Goal: Book appointment/travel/reservation

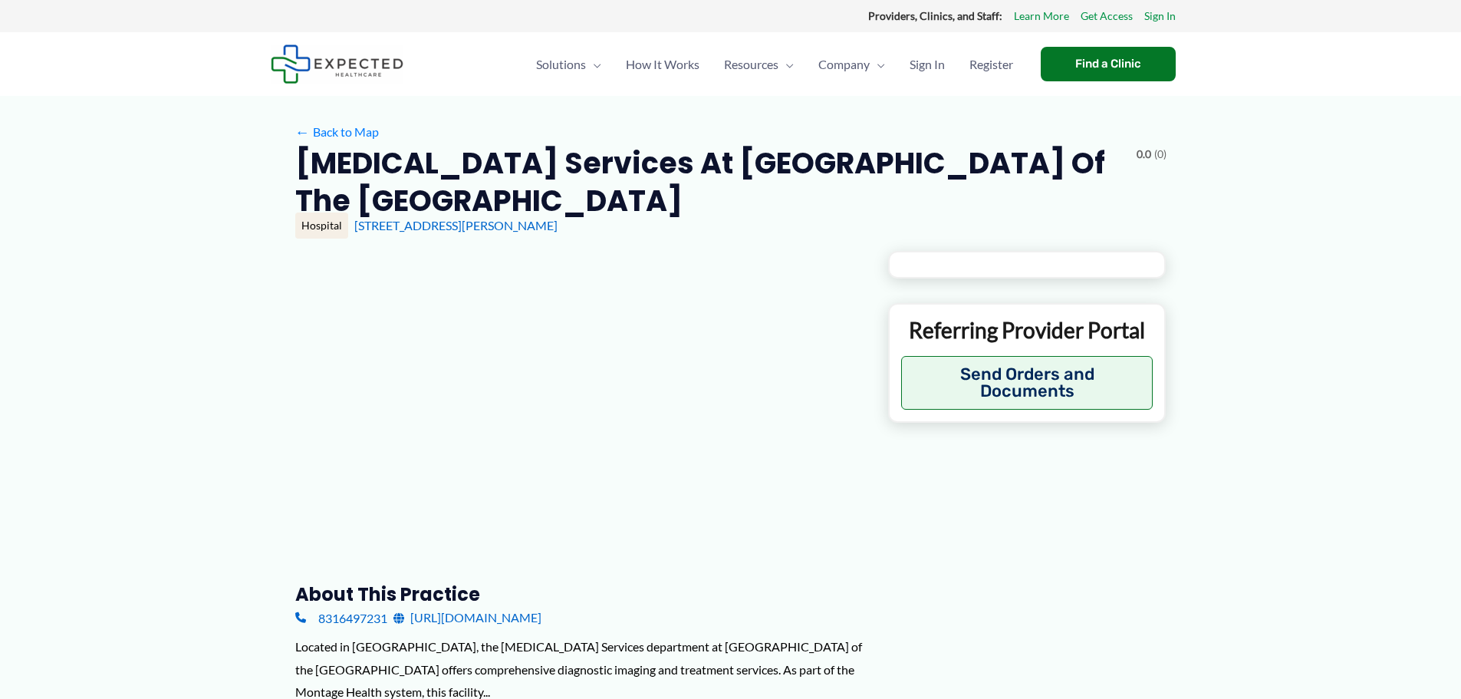
type input "**********"
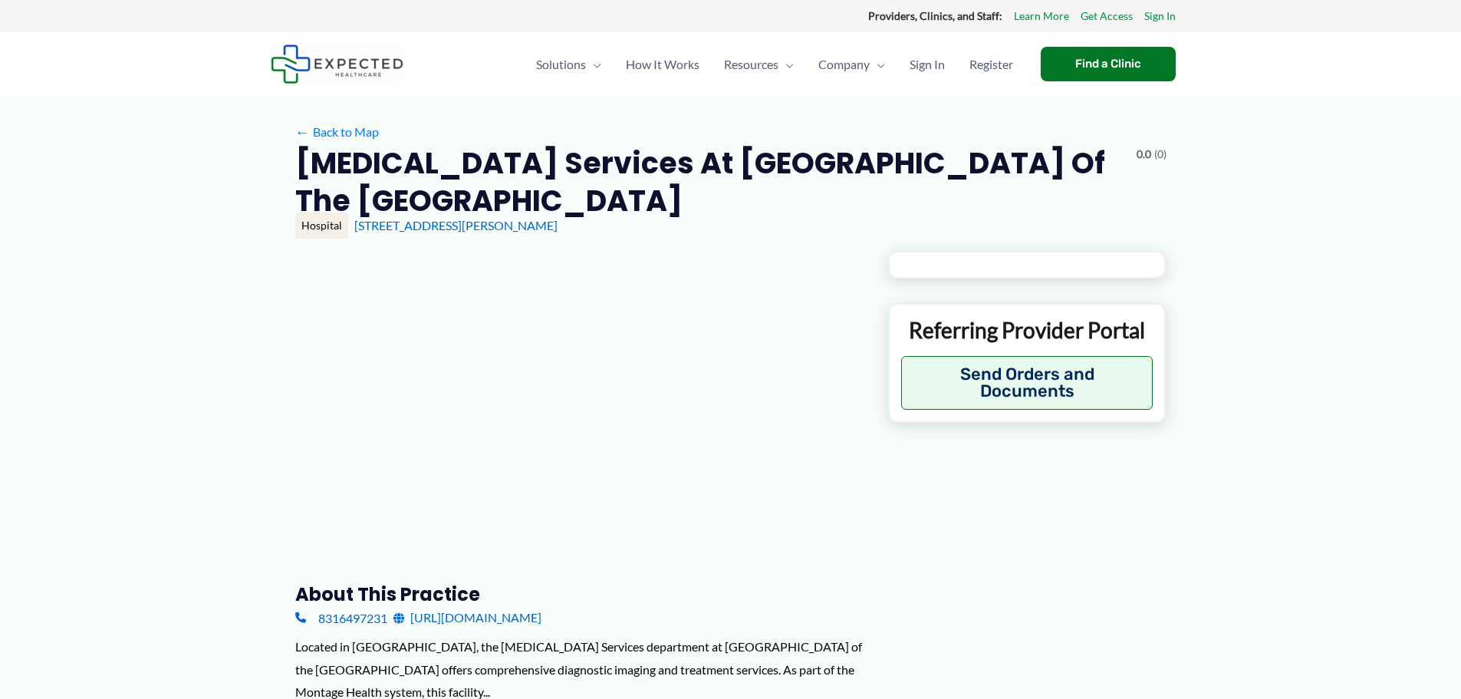
type input "**********"
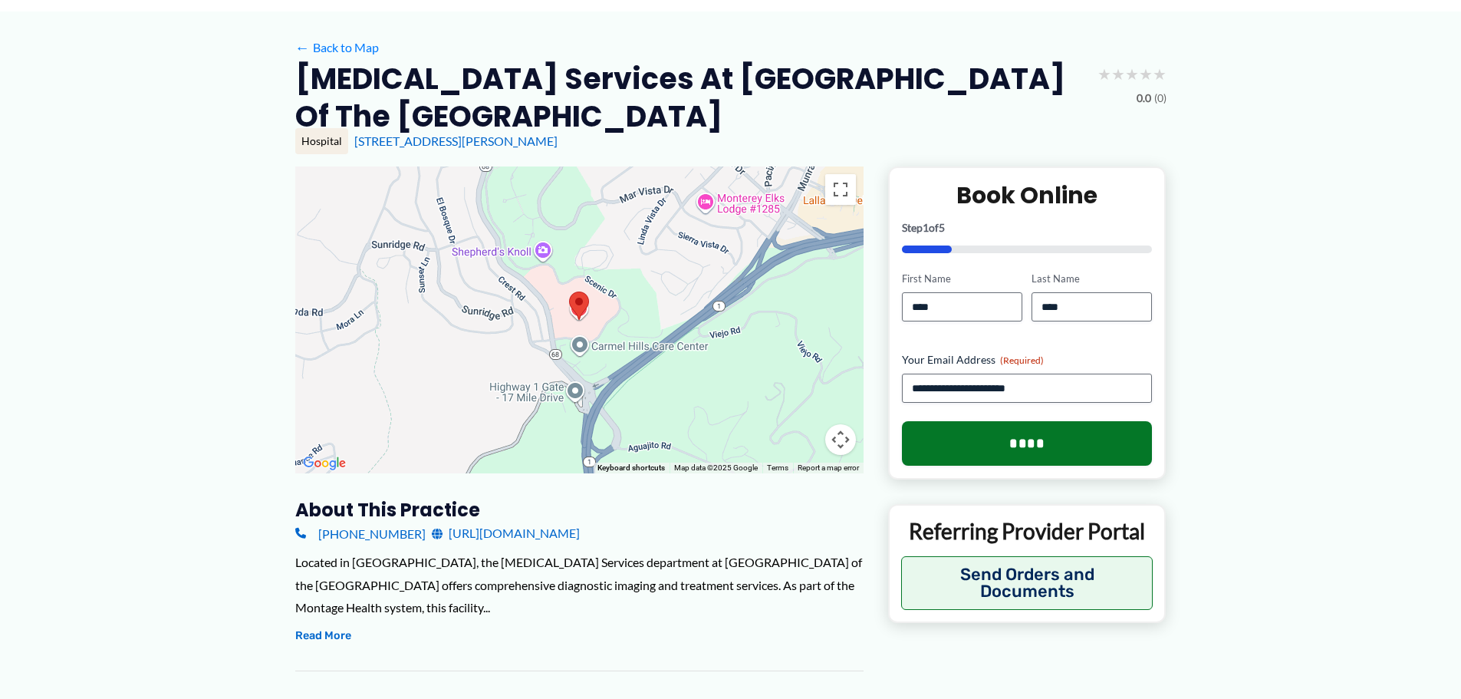
scroll to position [77, 0]
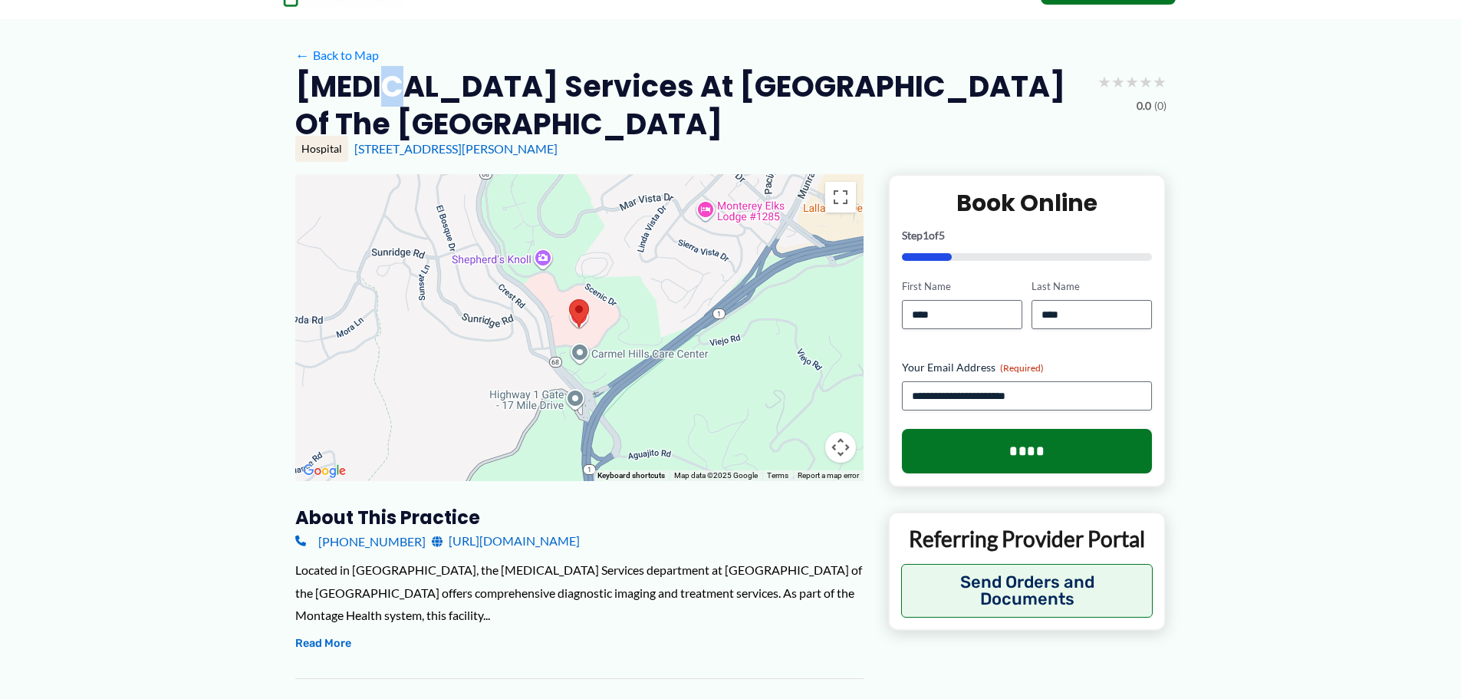
drag, startPoint x: 384, startPoint y: 88, endPoint x: 393, endPoint y: 101, distance: 16.0
click at [393, 101] on h2 "[MEDICAL_DATA] Services at [GEOGRAPHIC_DATA] of the [GEOGRAPHIC_DATA]" at bounding box center [690, 105] width 790 height 76
click at [790, 421] on div at bounding box center [579, 327] width 568 height 307
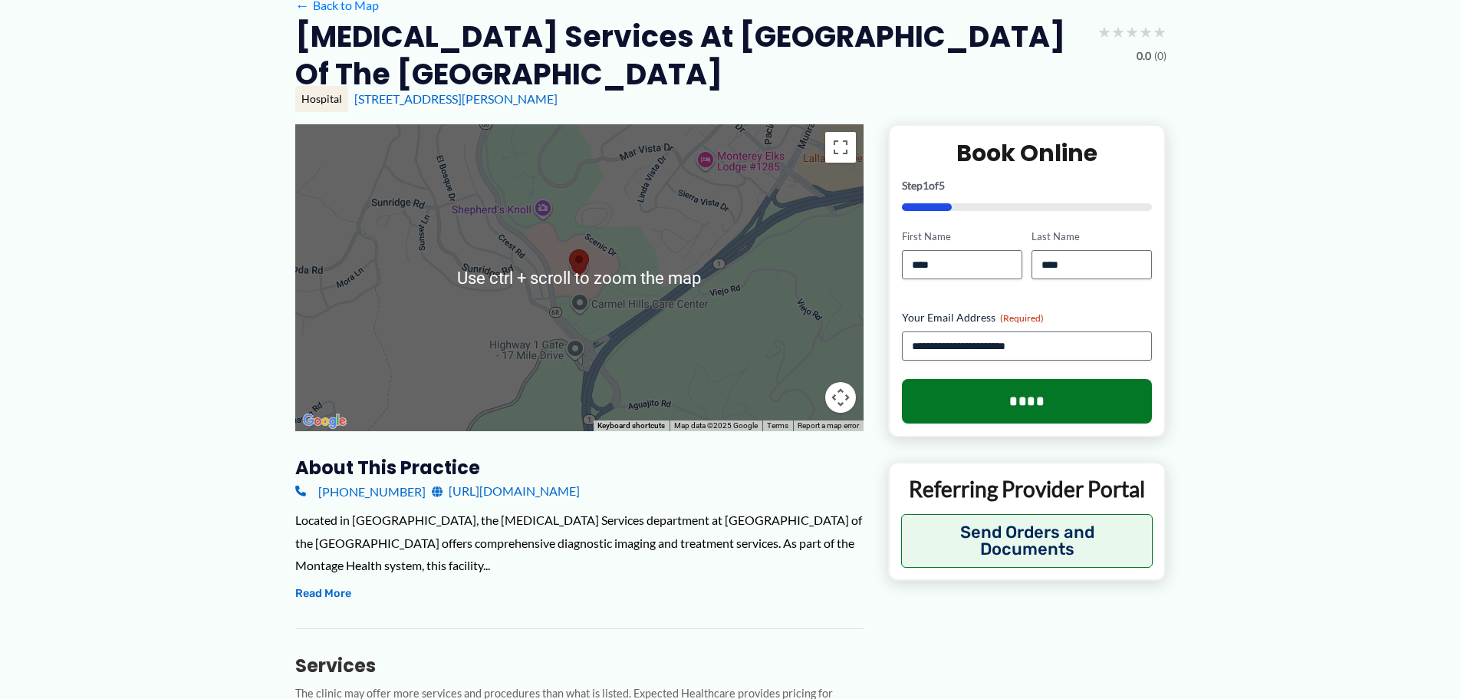
scroll to position [153, 0]
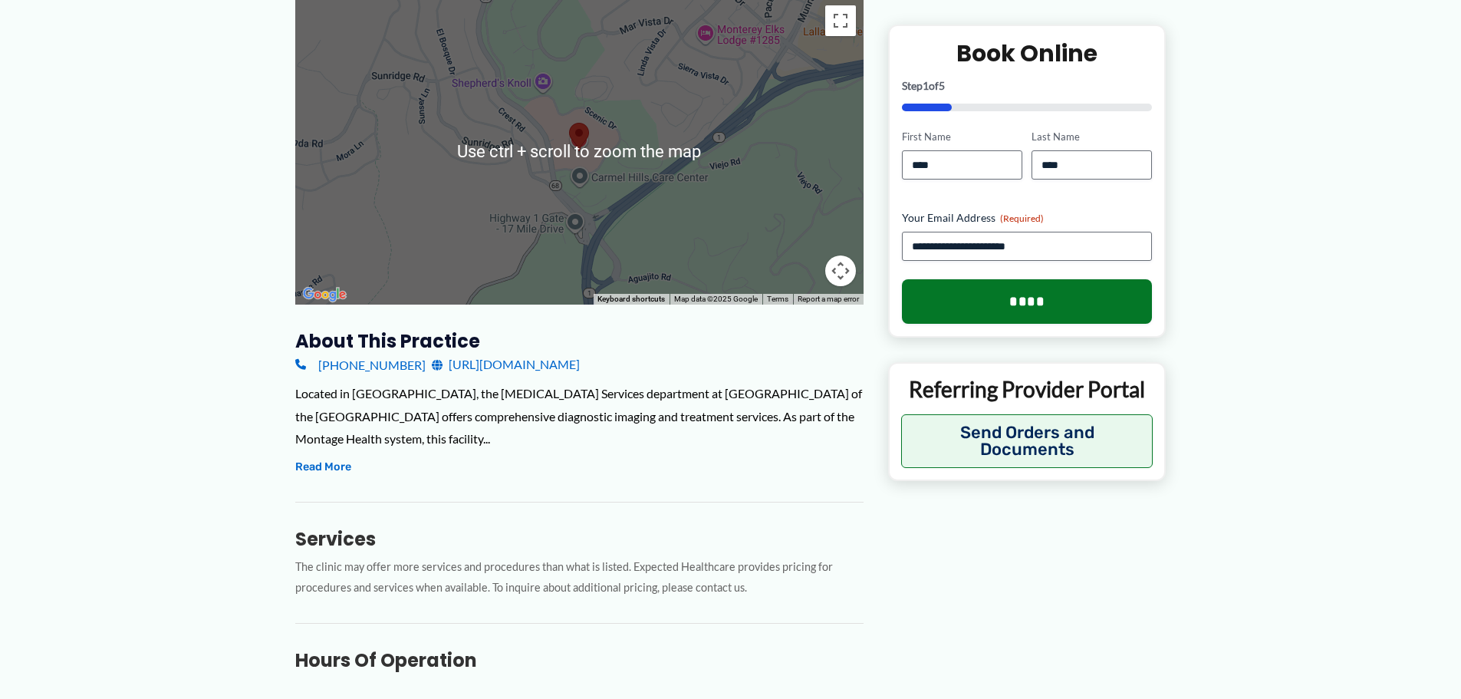
scroll to position [77, 0]
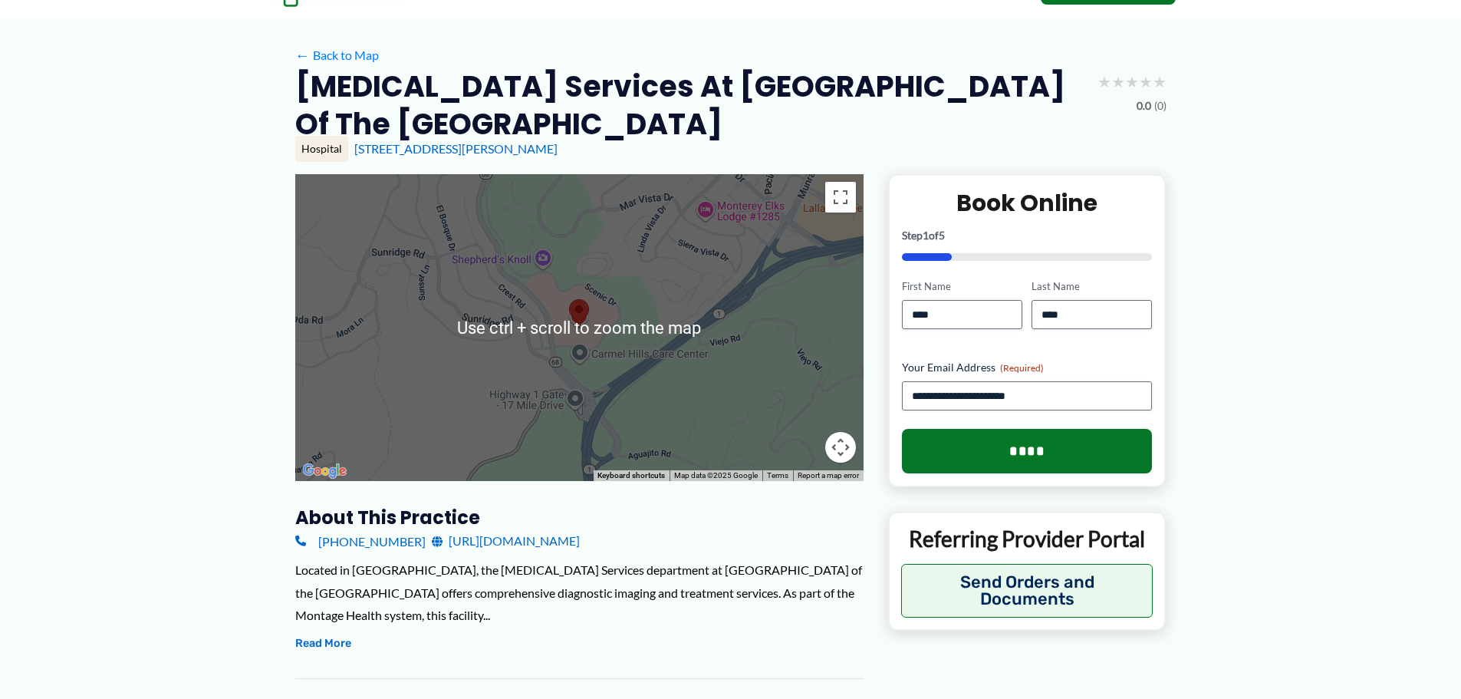
click at [727, 352] on div at bounding box center [579, 327] width 568 height 307
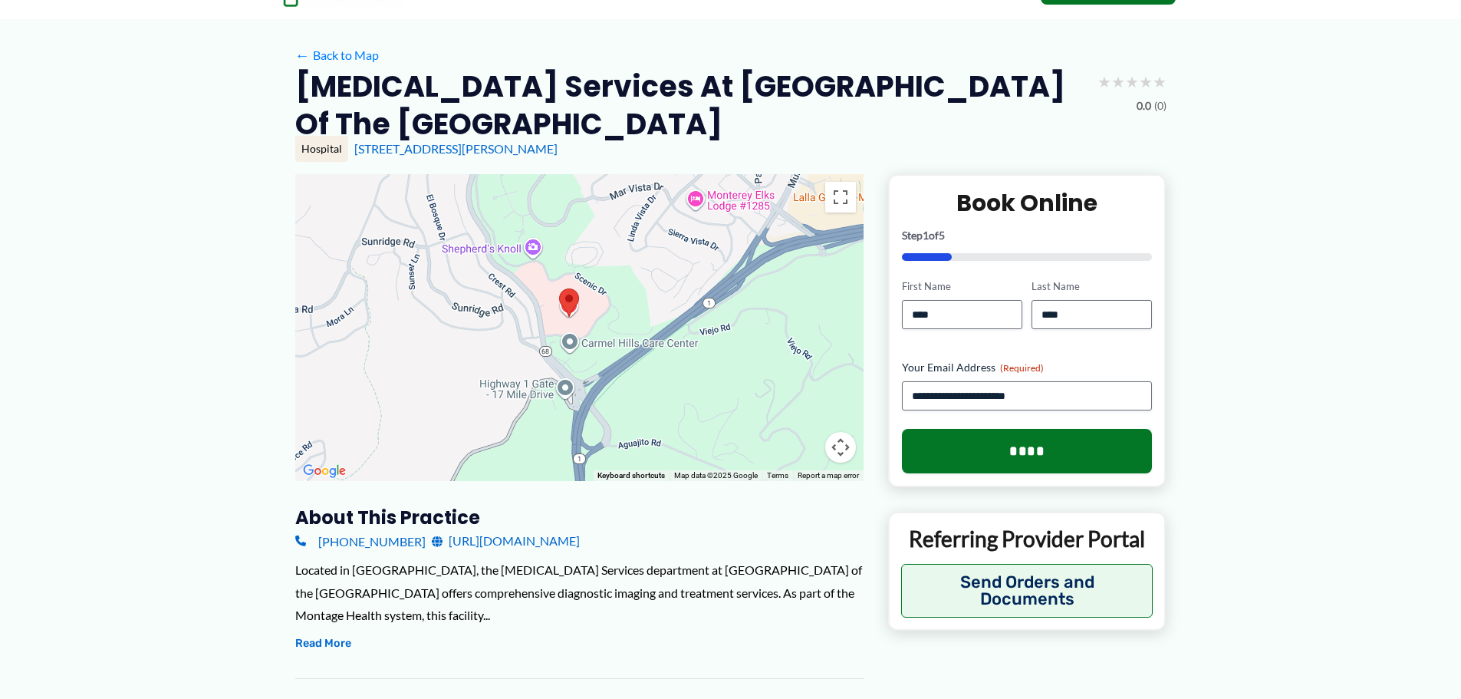
drag, startPoint x: 761, startPoint y: 393, endPoint x: 751, endPoint y: 383, distance: 14.6
click at [751, 383] on div at bounding box center [579, 327] width 568 height 307
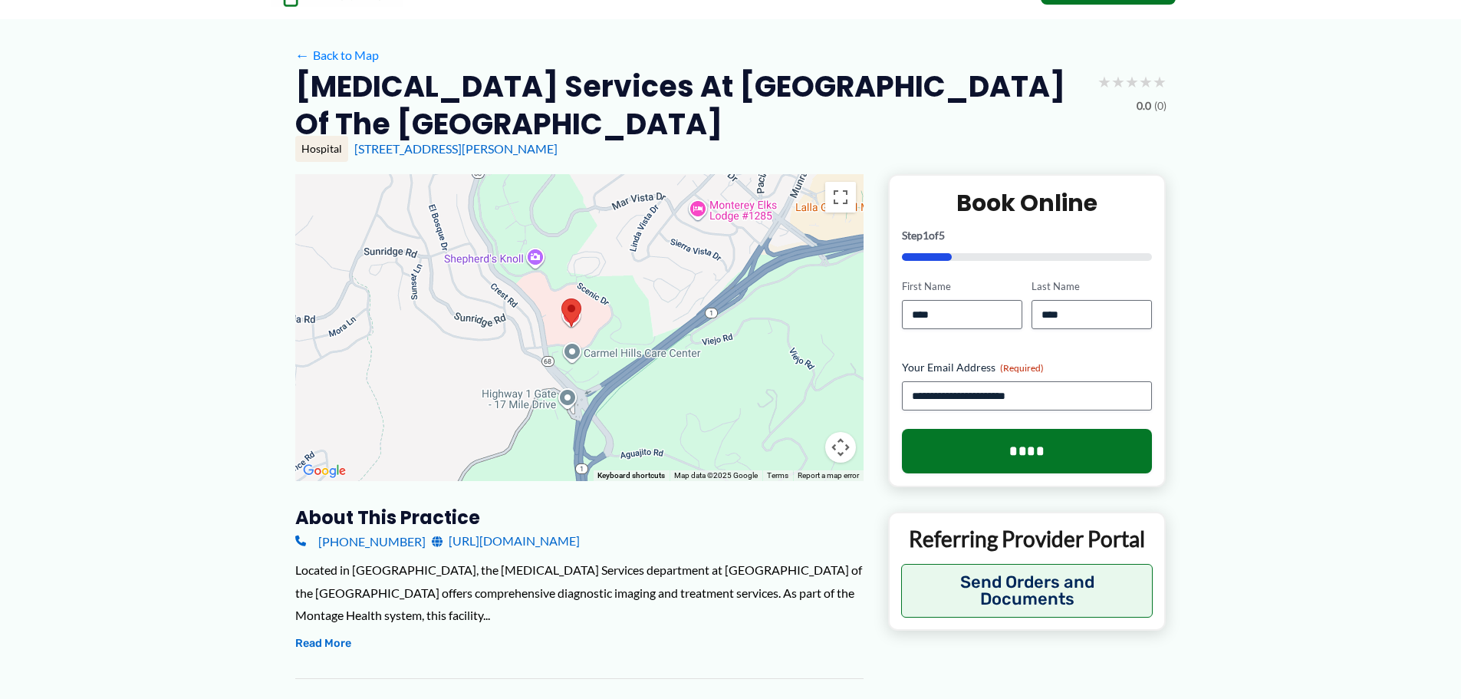
drag, startPoint x: 664, startPoint y: 386, endPoint x: 666, endPoint y: 396, distance: 10.2
click at [666, 396] on div at bounding box center [579, 327] width 568 height 307
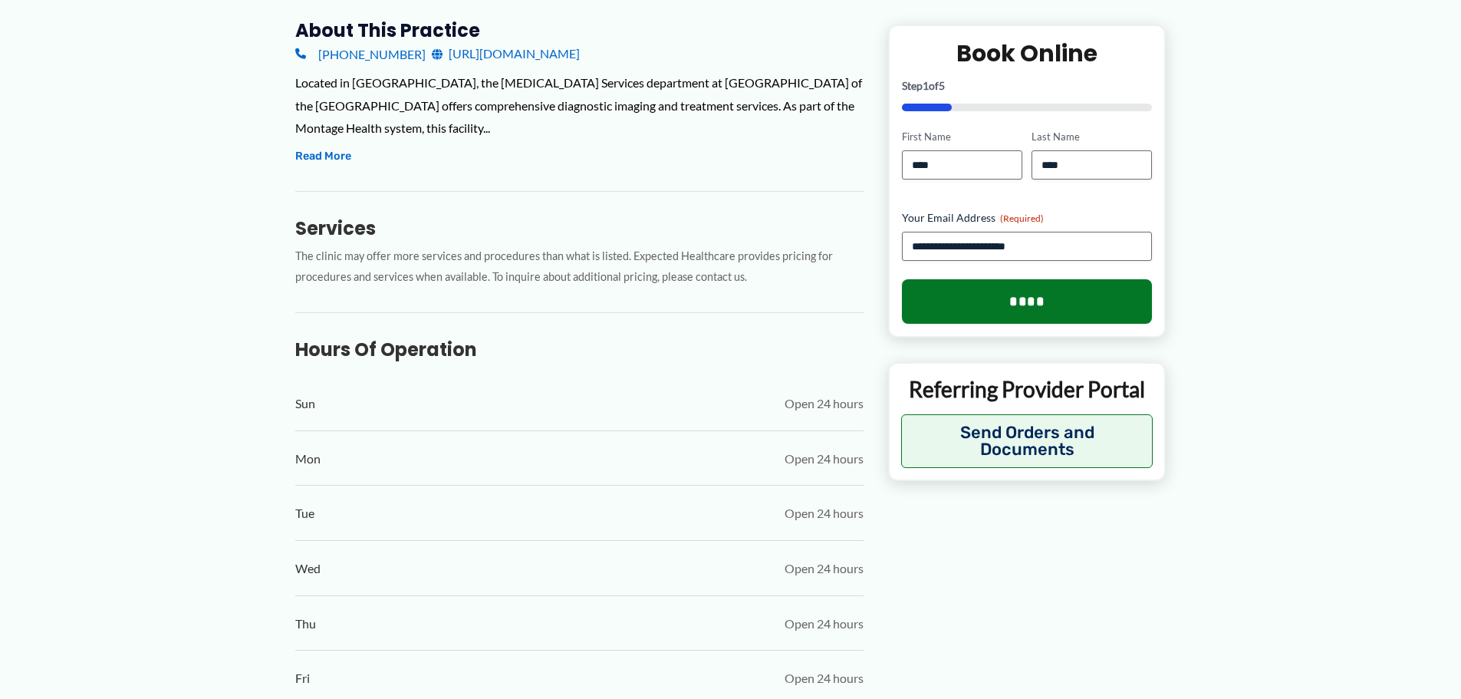
scroll to position [429, 0]
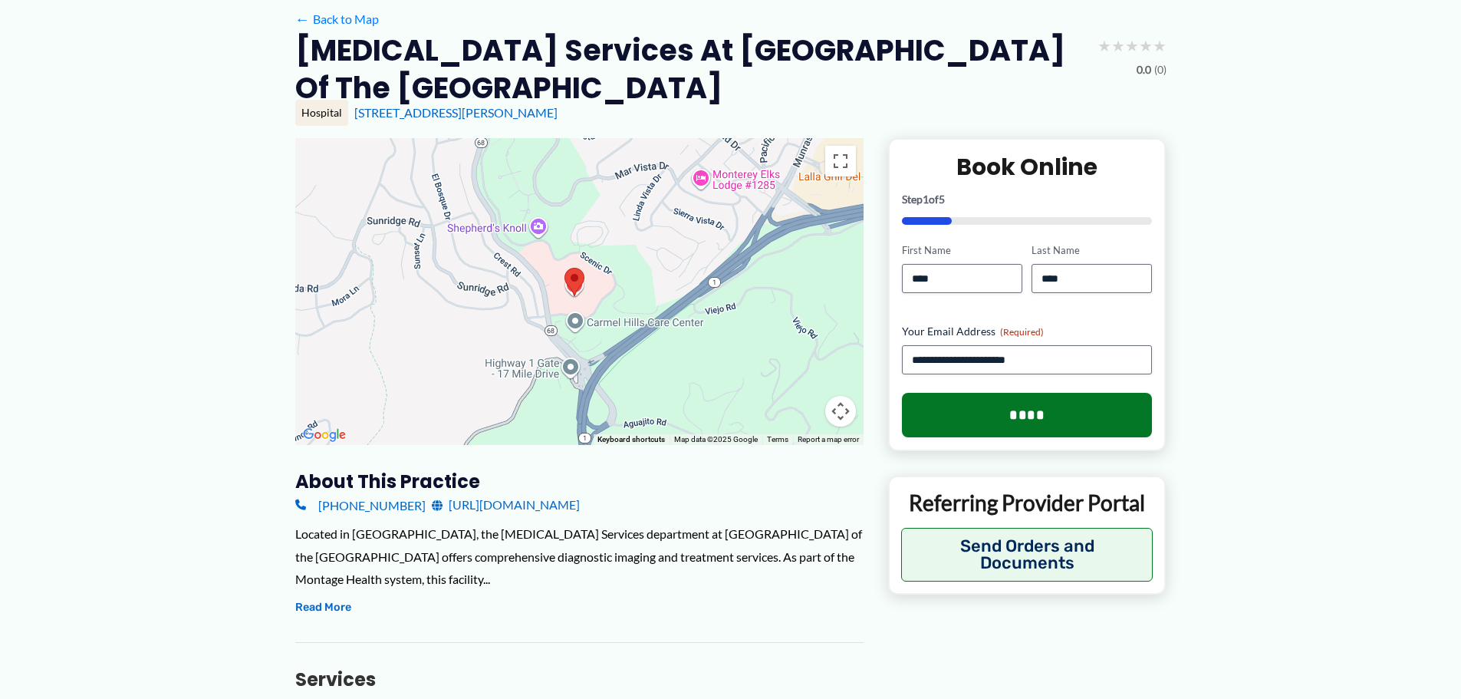
scroll to position [0, 0]
